Goal: Check status: Check status

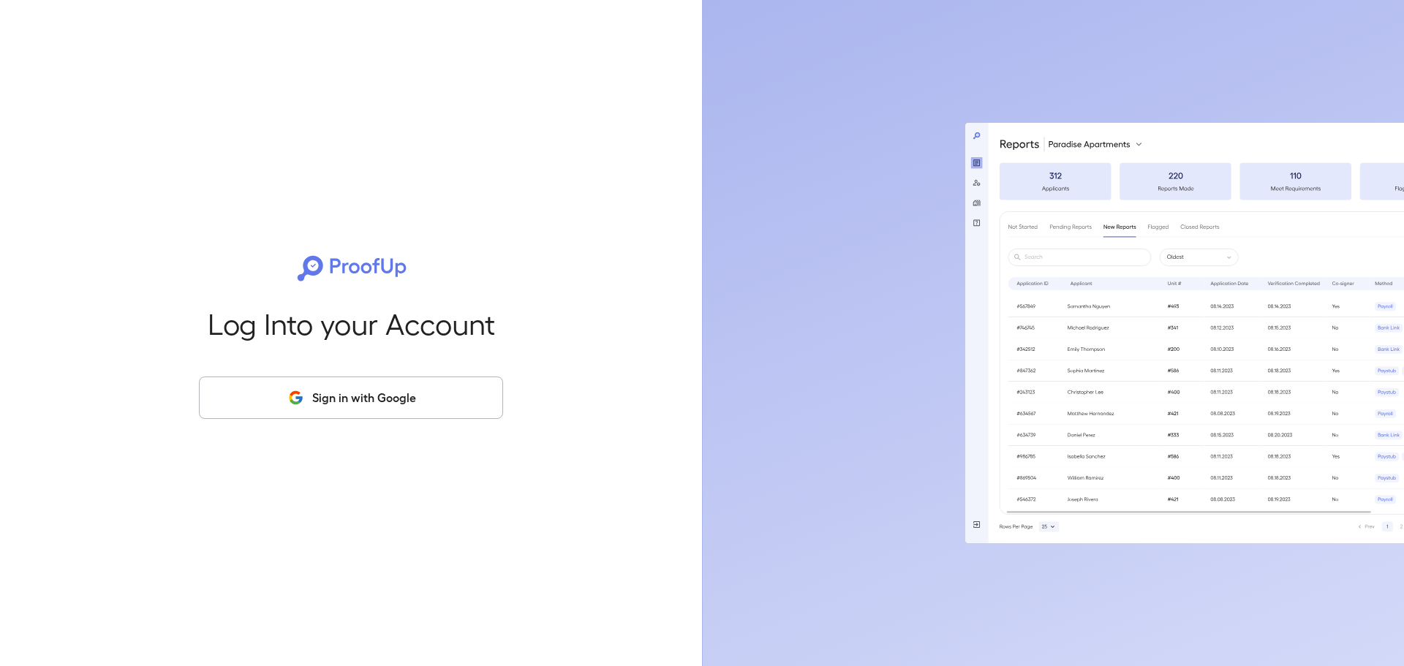
click at [437, 377] on button "Sign in with Google" at bounding box center [351, 398] width 304 height 42
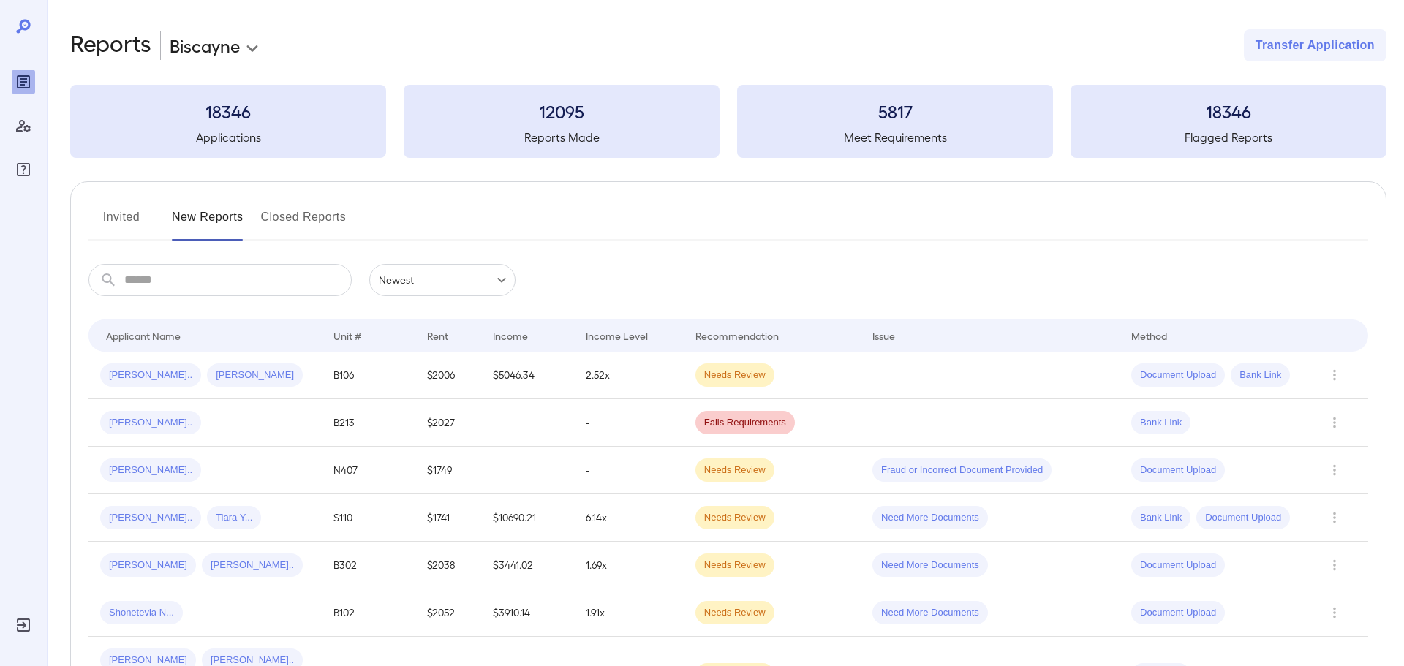
click at [298, 269] on input "text" at bounding box center [237, 280] width 227 height 32
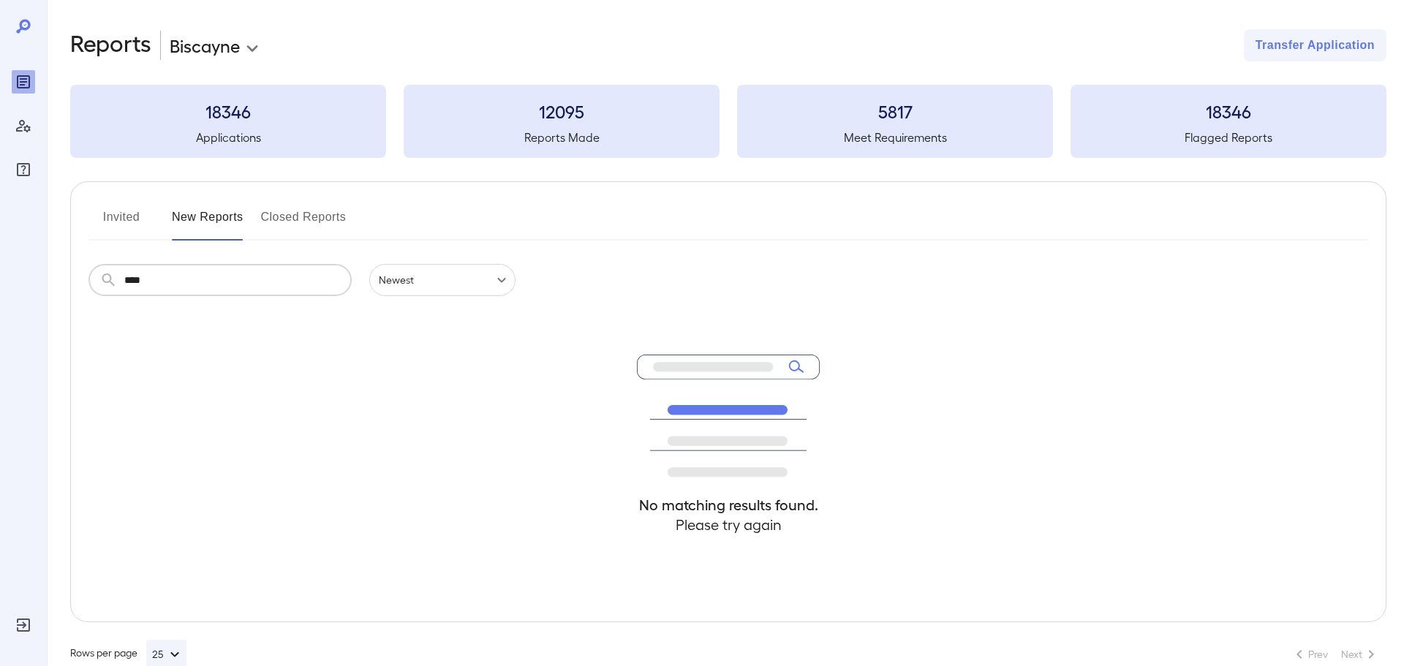
type input "****"
click at [210, 123] on div "18346 Applications" at bounding box center [228, 121] width 316 height 73
click at [112, 216] on button "Invited" at bounding box center [121, 222] width 66 height 35
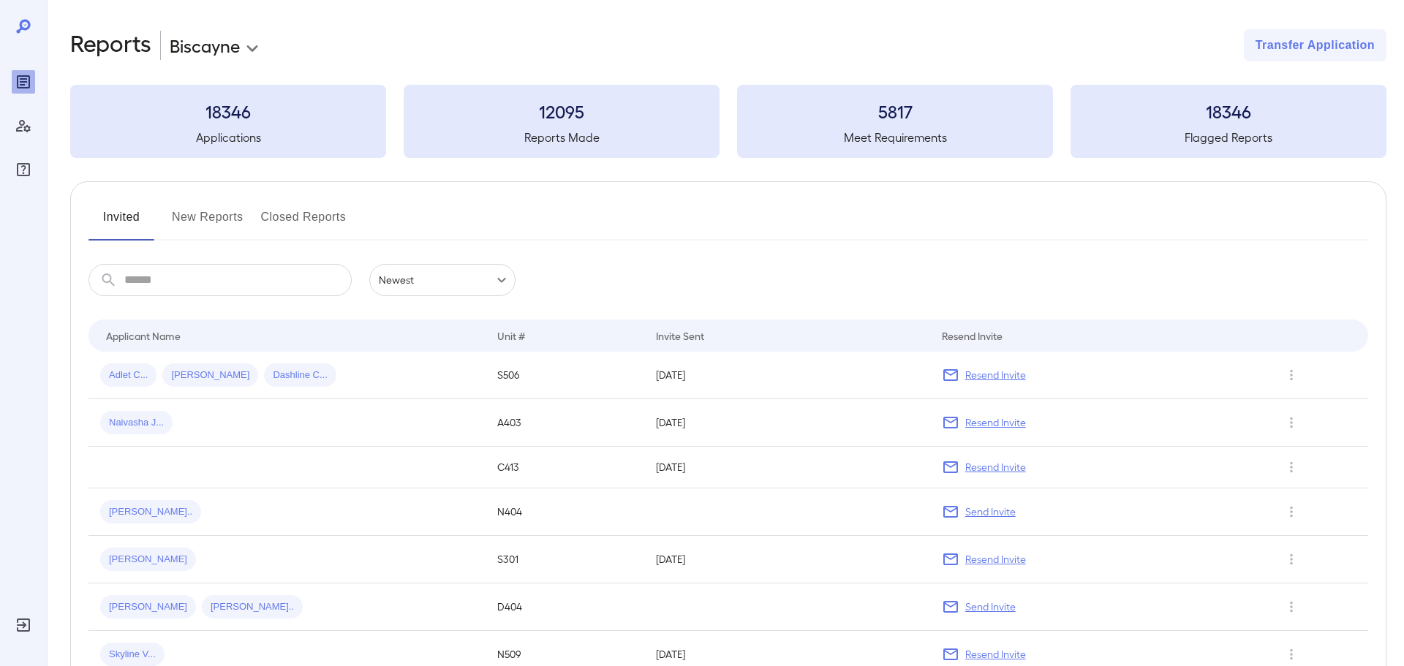
click at [218, 118] on h3 "18346" at bounding box center [228, 110] width 316 height 23
